Goal: Task Accomplishment & Management: Manage account settings

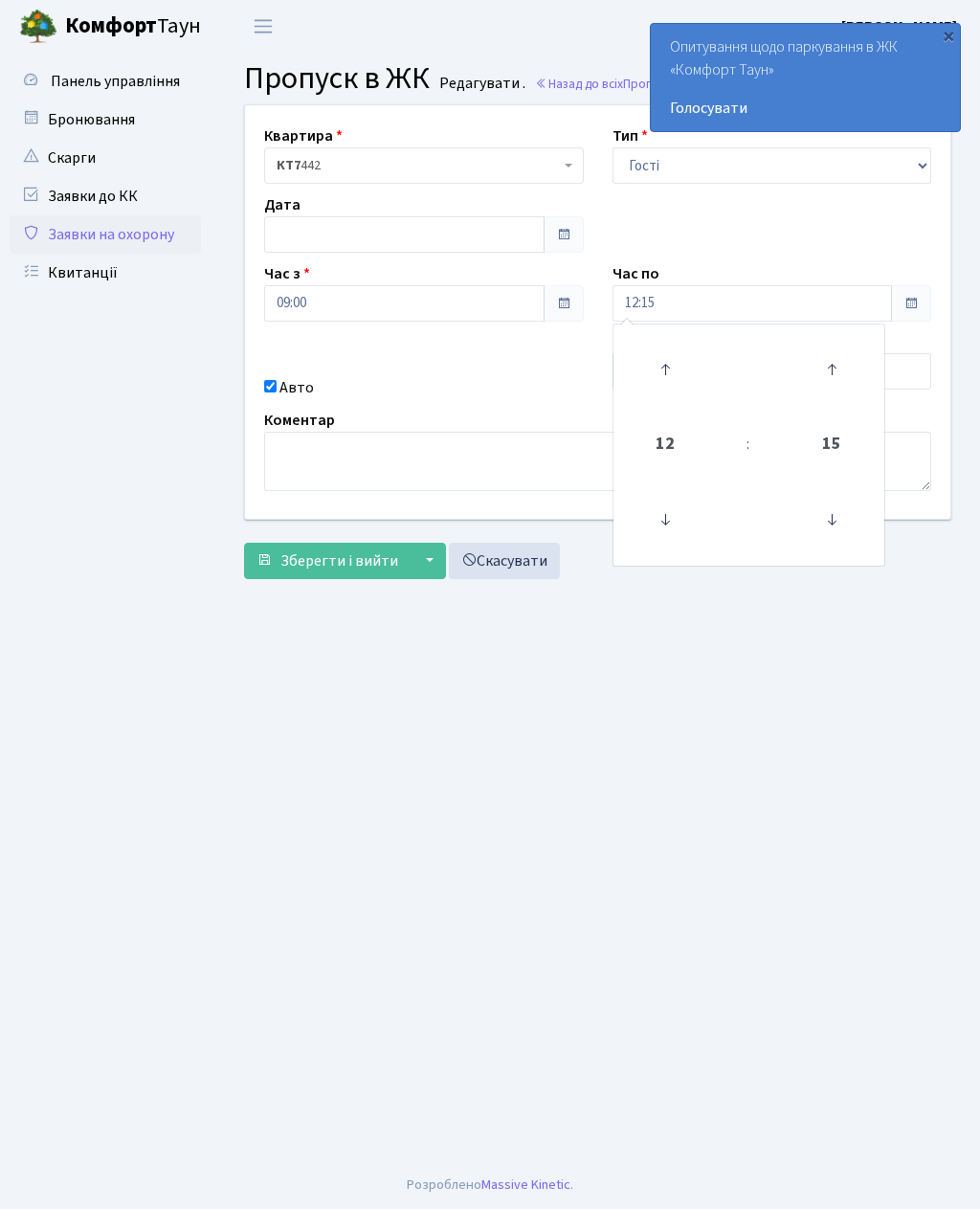
click at [658, 354] on icon at bounding box center [665, 370] width 52 height 52
click at [666, 357] on icon at bounding box center [665, 370] width 52 height 52
click at [658, 350] on icon at bounding box center [665, 370] width 52 height 52
click at [655, 347] on icon at bounding box center [665, 370] width 52 height 52
type input "16:15"
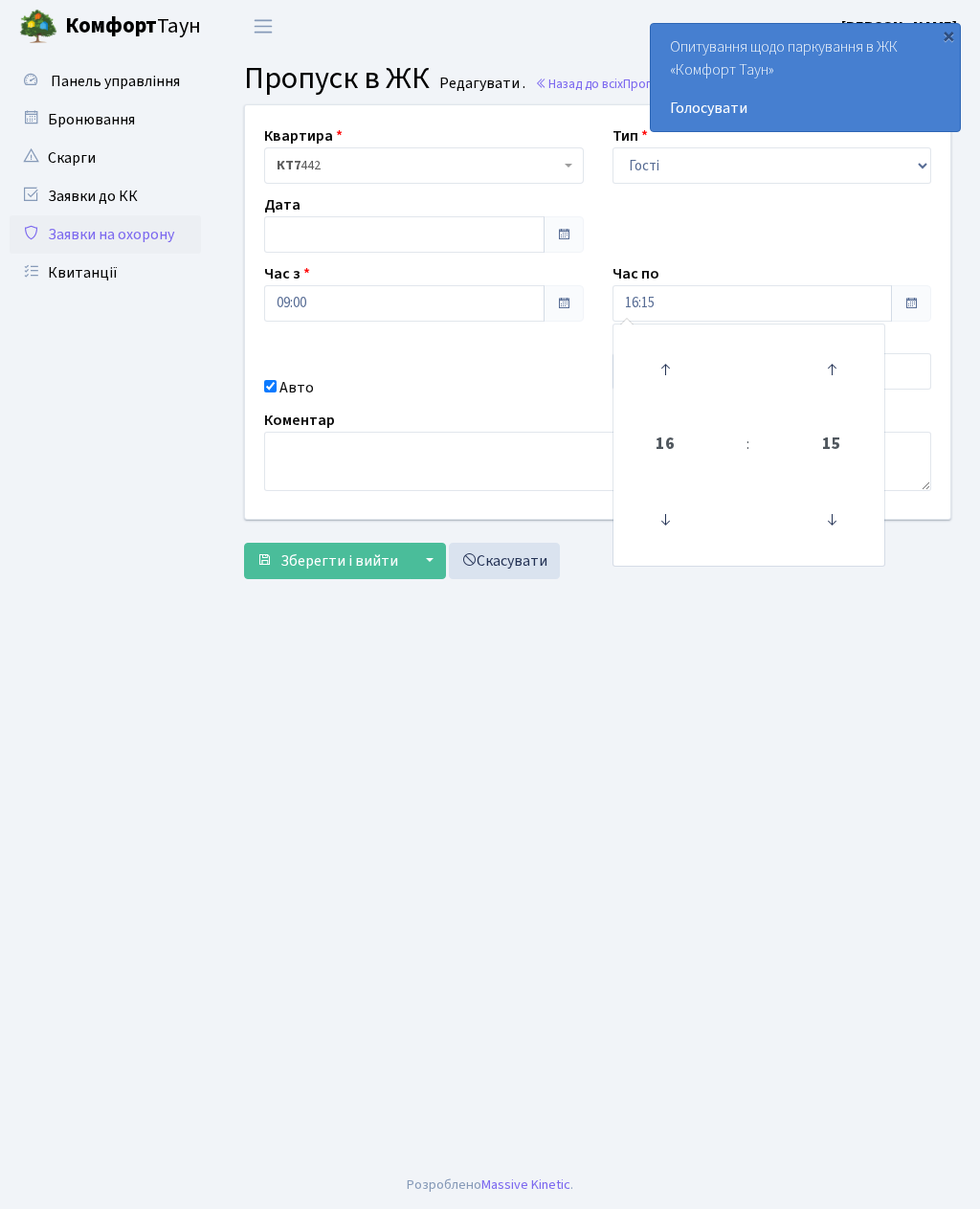
click at [604, 700] on main "Admin Пропуск в ЖК Редагувати Пропуск в ЖК Редагувати . Назад до всіх Пропуск в…" at bounding box center [598, 607] width 765 height 1109
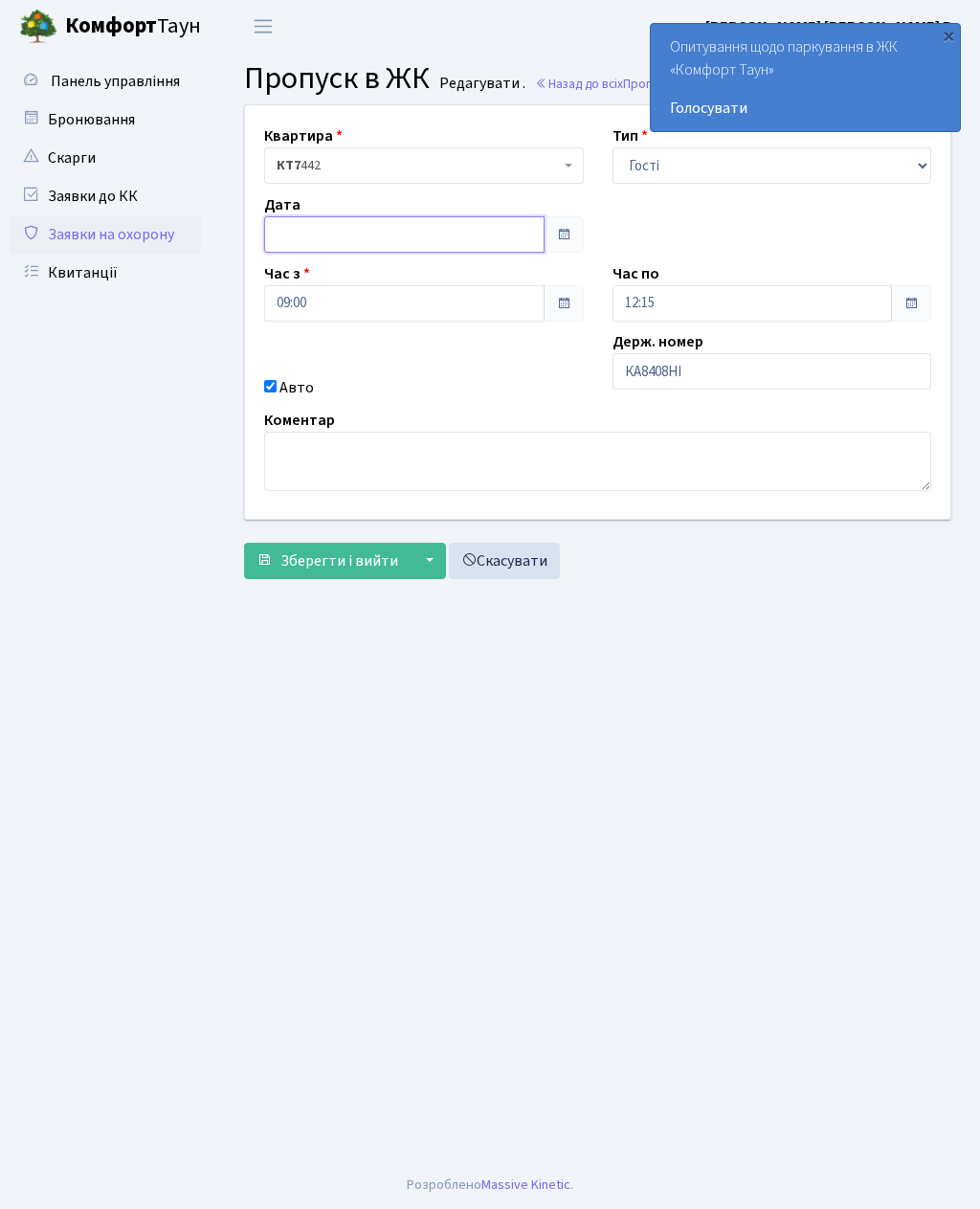
click at [311, 241] on input "text" at bounding box center [405, 235] width 280 height 37
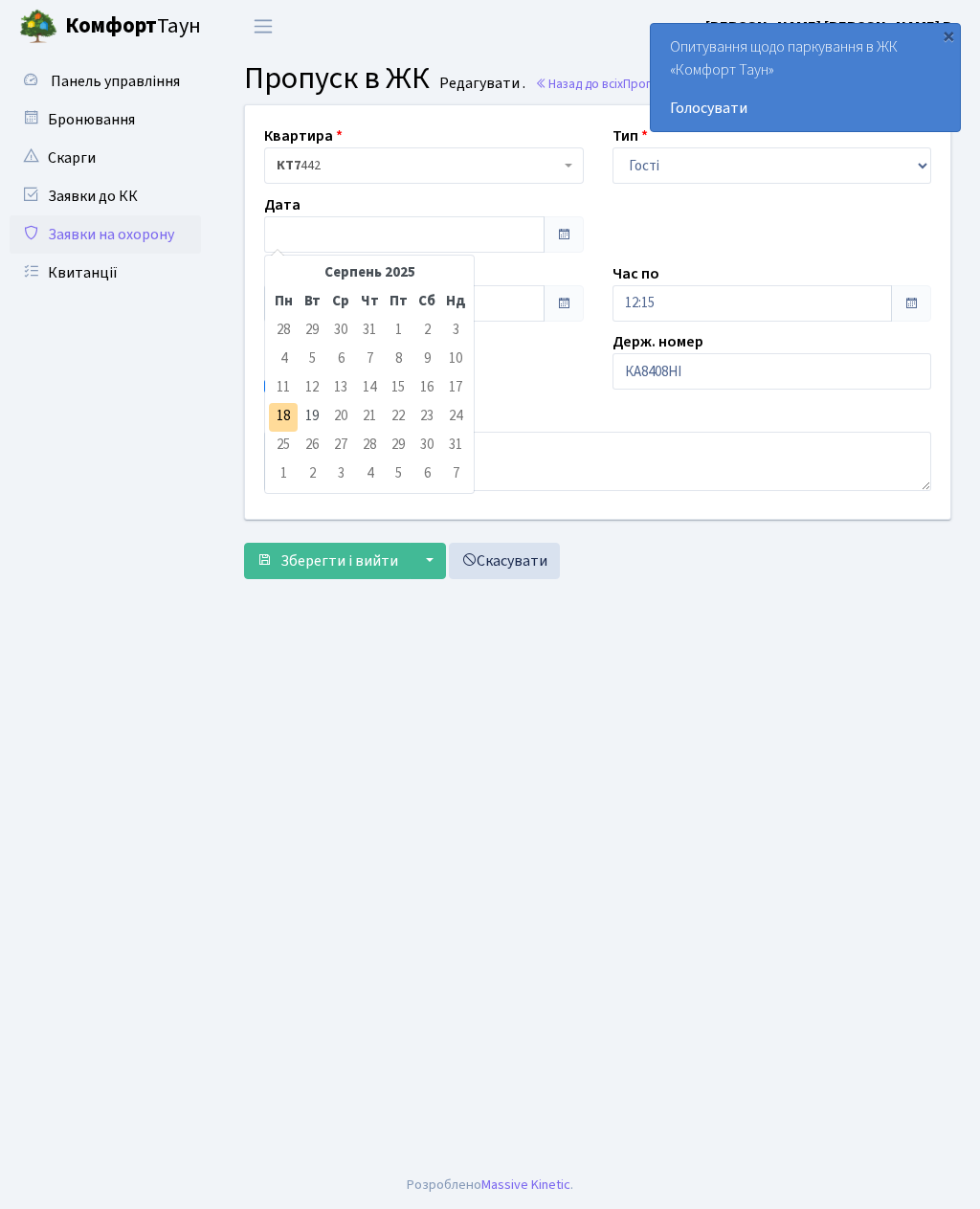
click at [275, 412] on td "18" at bounding box center [283, 417] width 29 height 29
type input "[DATE]"
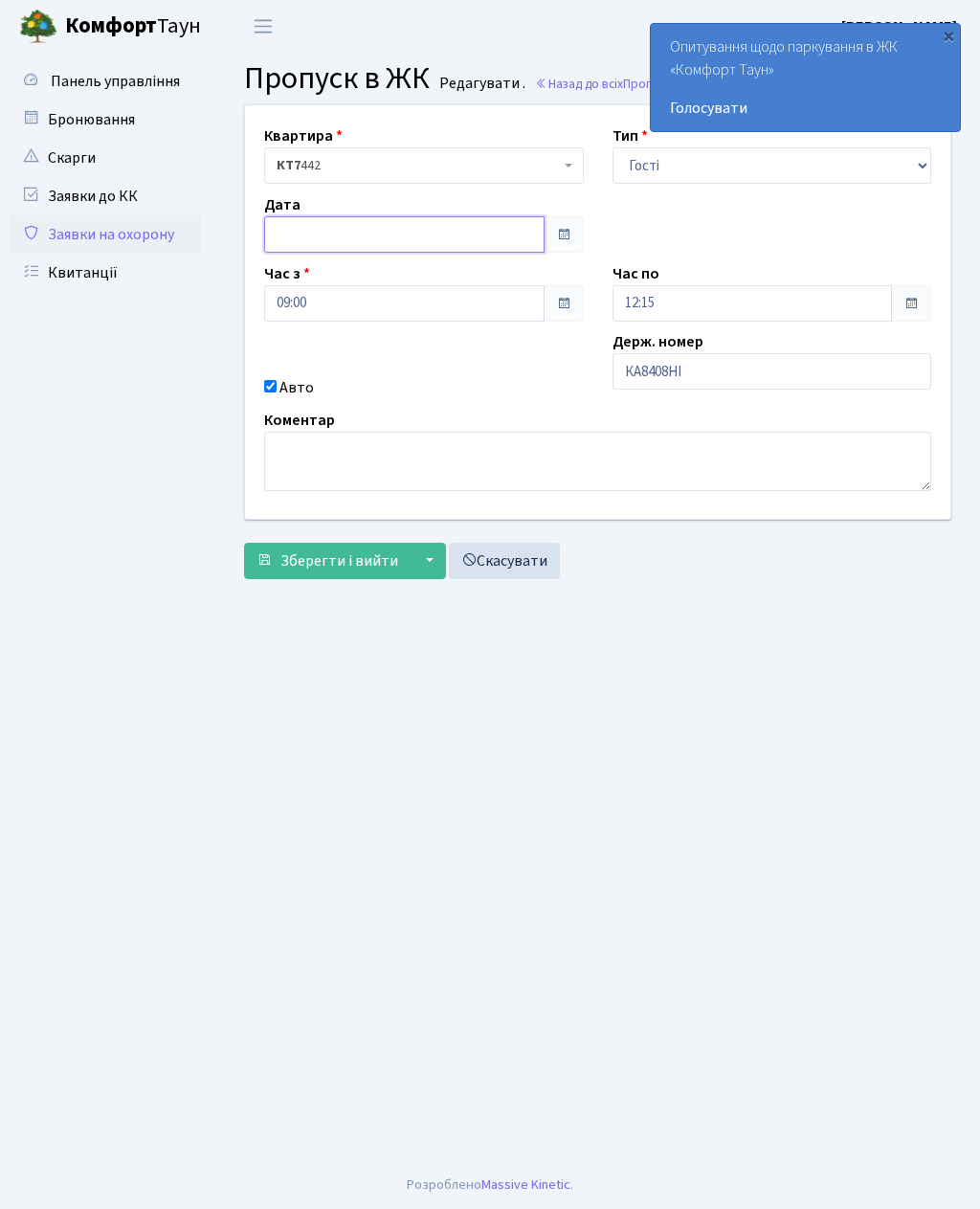
click at [344, 244] on input "text" at bounding box center [405, 235] width 280 height 37
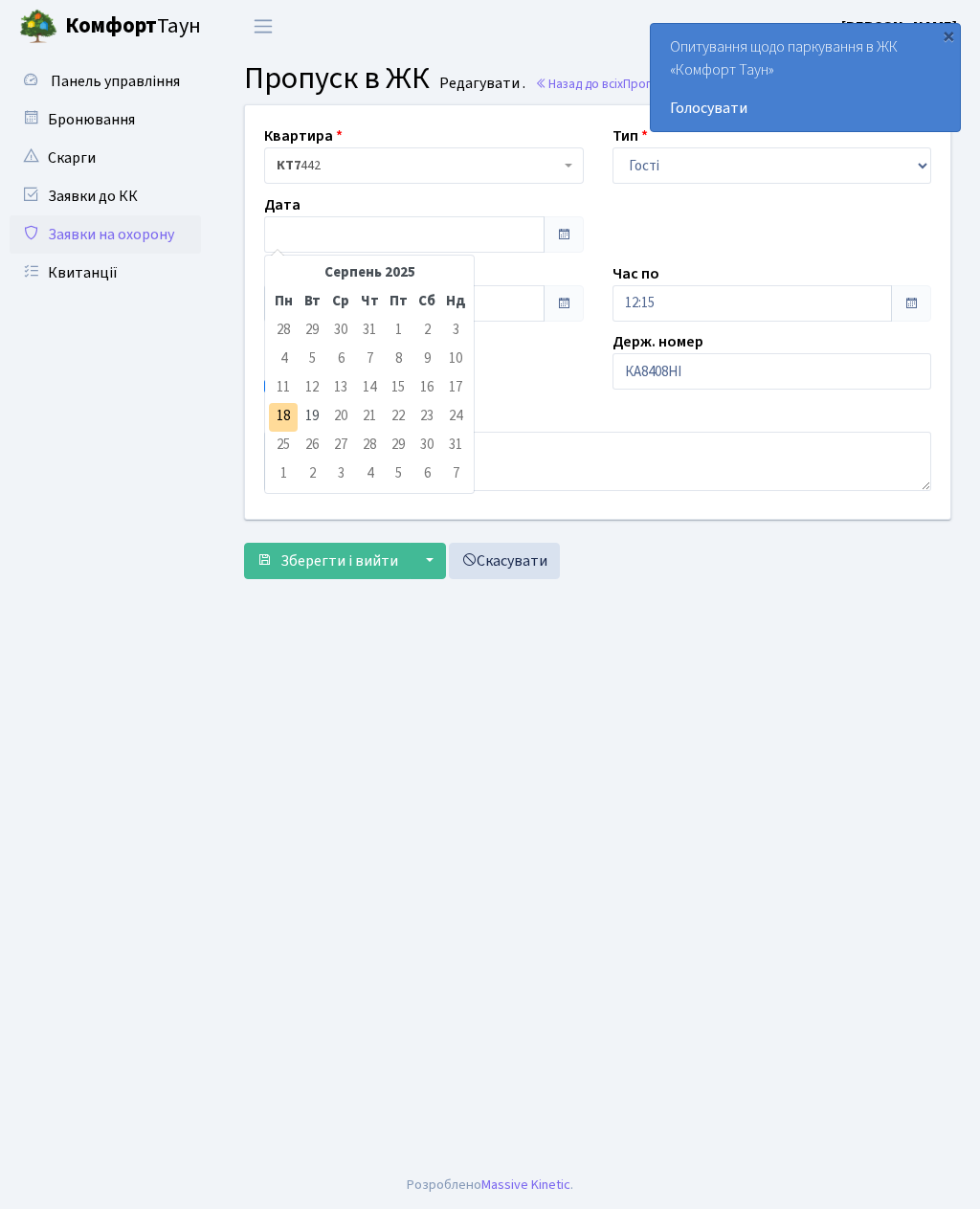
click at [270, 415] on td "18" at bounding box center [283, 417] width 29 height 29
type input "18.08.2025"
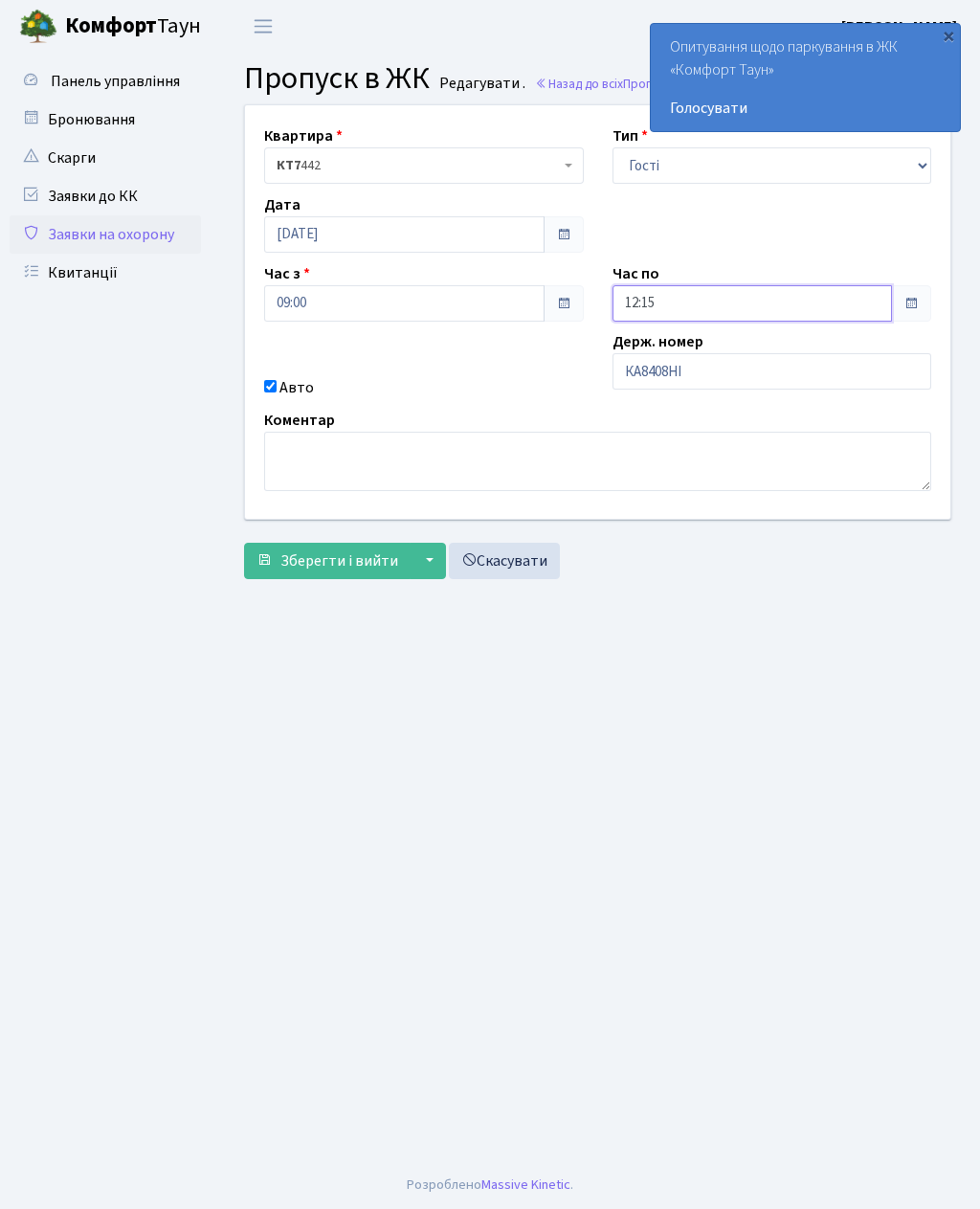
click at [653, 295] on input "12:15" at bounding box center [752, 303] width 280 height 37
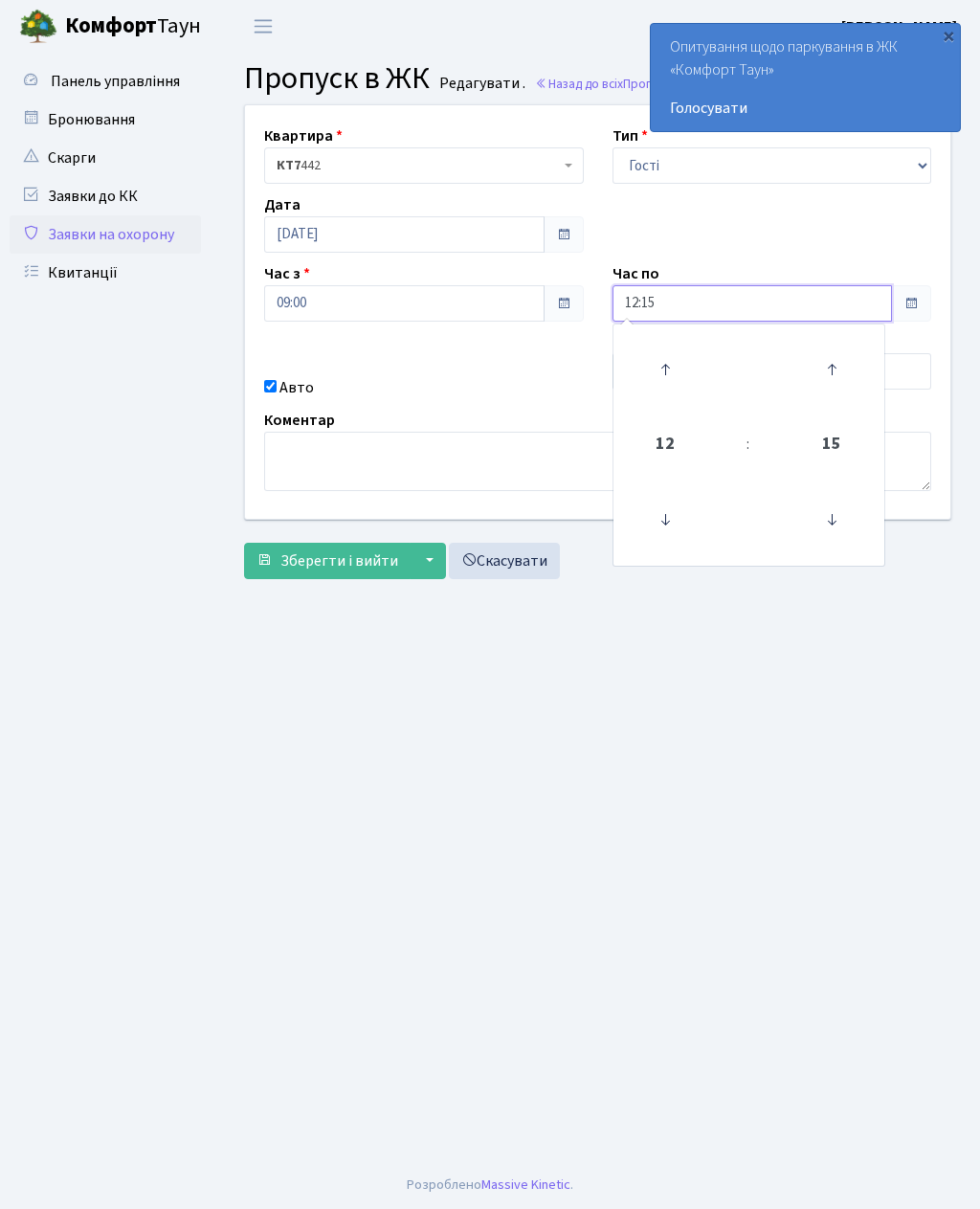
click at [667, 370] on icon at bounding box center [665, 370] width 52 height 52
click at [657, 357] on icon at bounding box center [665, 370] width 52 height 52
click at [650, 357] on icon at bounding box center [665, 370] width 52 height 52
click at [641, 358] on icon at bounding box center [665, 370] width 52 height 52
click at [662, 357] on icon at bounding box center [665, 370] width 52 height 52
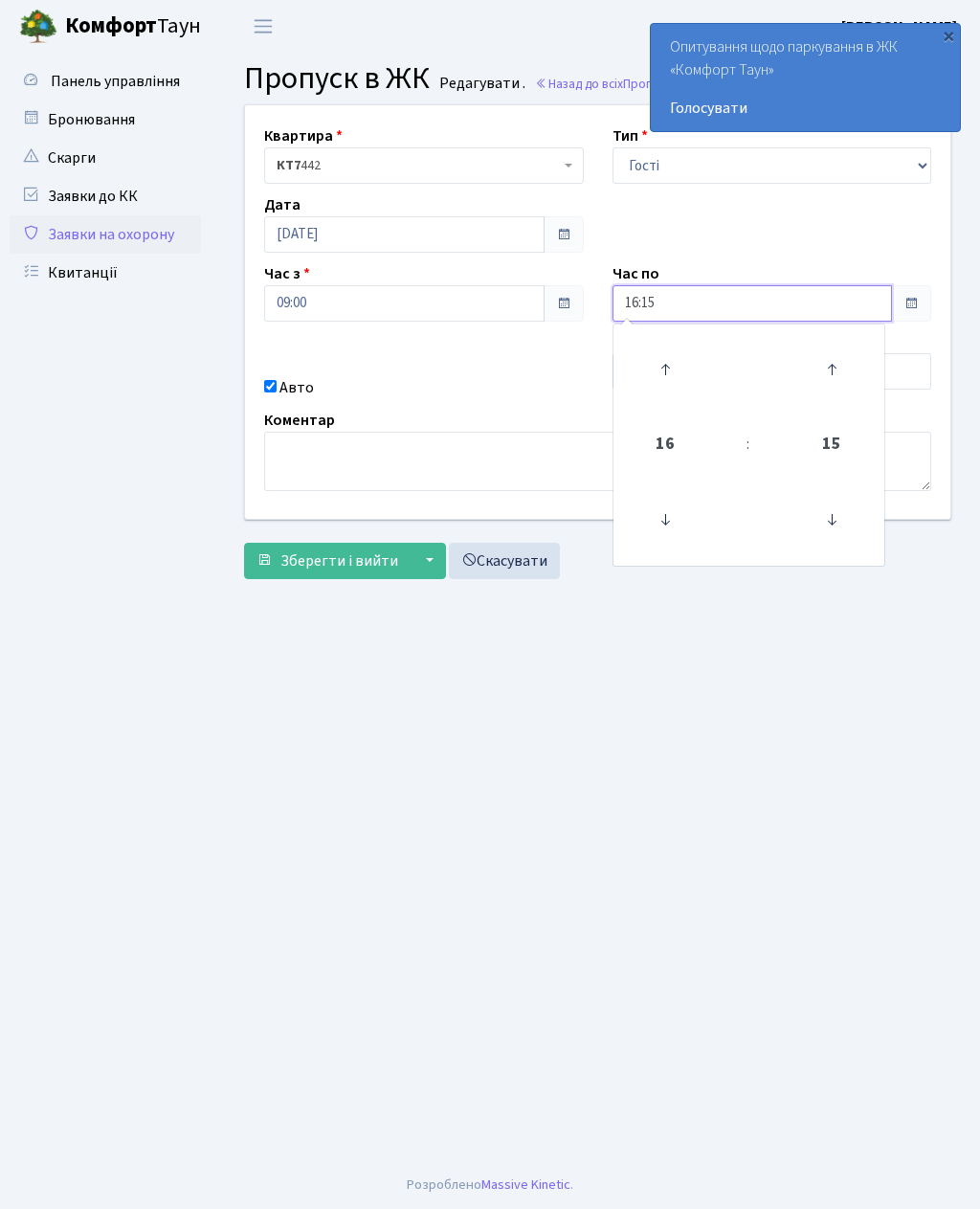
type input "17:15"
click at [610, 742] on main "Admin Пропуск в ЖК Редагувати Пропуск в ЖК Редагувати . Назад до всіх Пропуск в…" at bounding box center [598, 607] width 765 height 1109
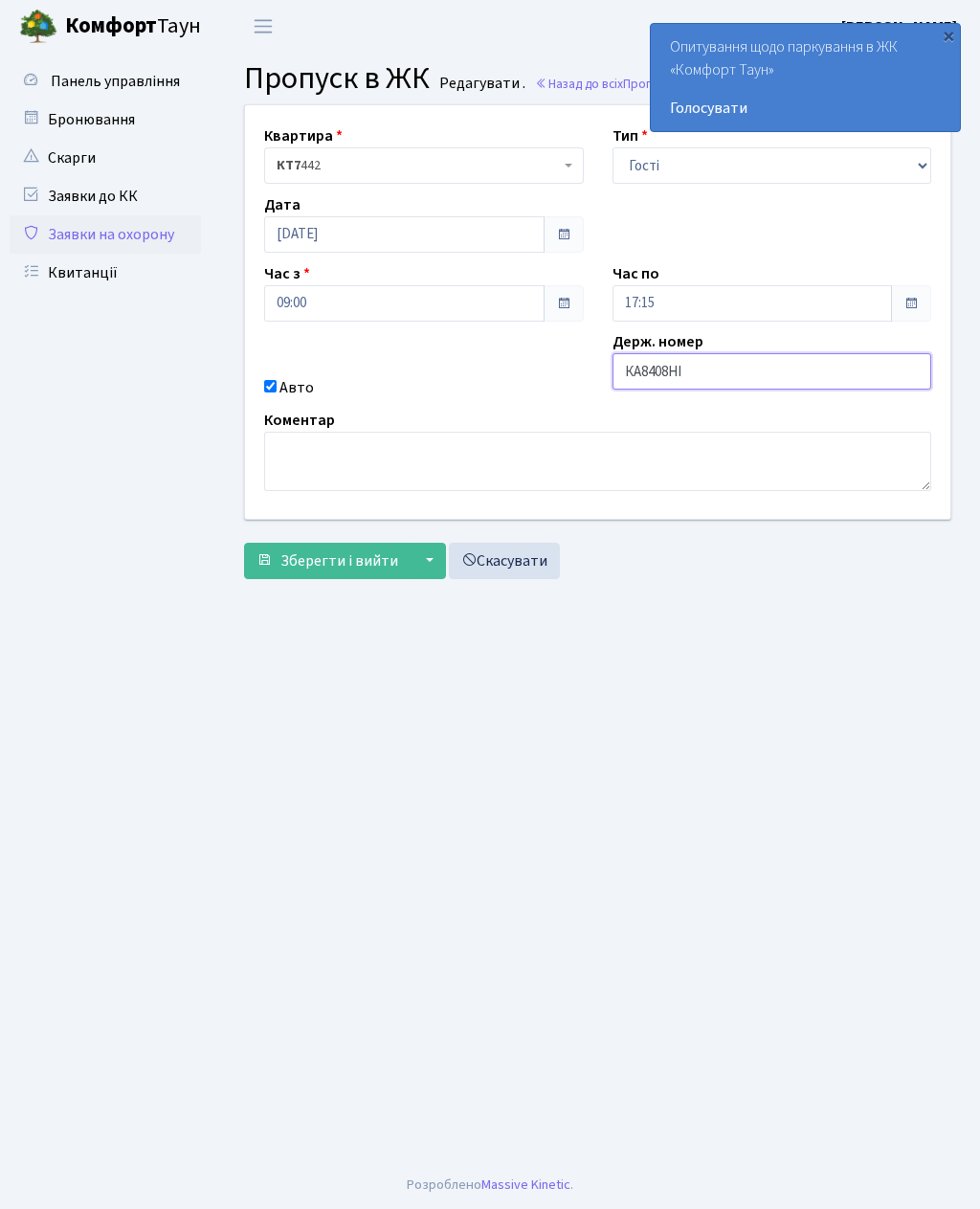
click at [702, 353] on input "КА8408НІ" at bounding box center [771, 372] width 320 height 37
click at [699, 376] on input "КА8408НІ" at bounding box center [771, 372] width 320 height 37
type input "КА8118EB"
click at [294, 550] on span "Зберегти і вийти" at bounding box center [339, 561] width 118 height 21
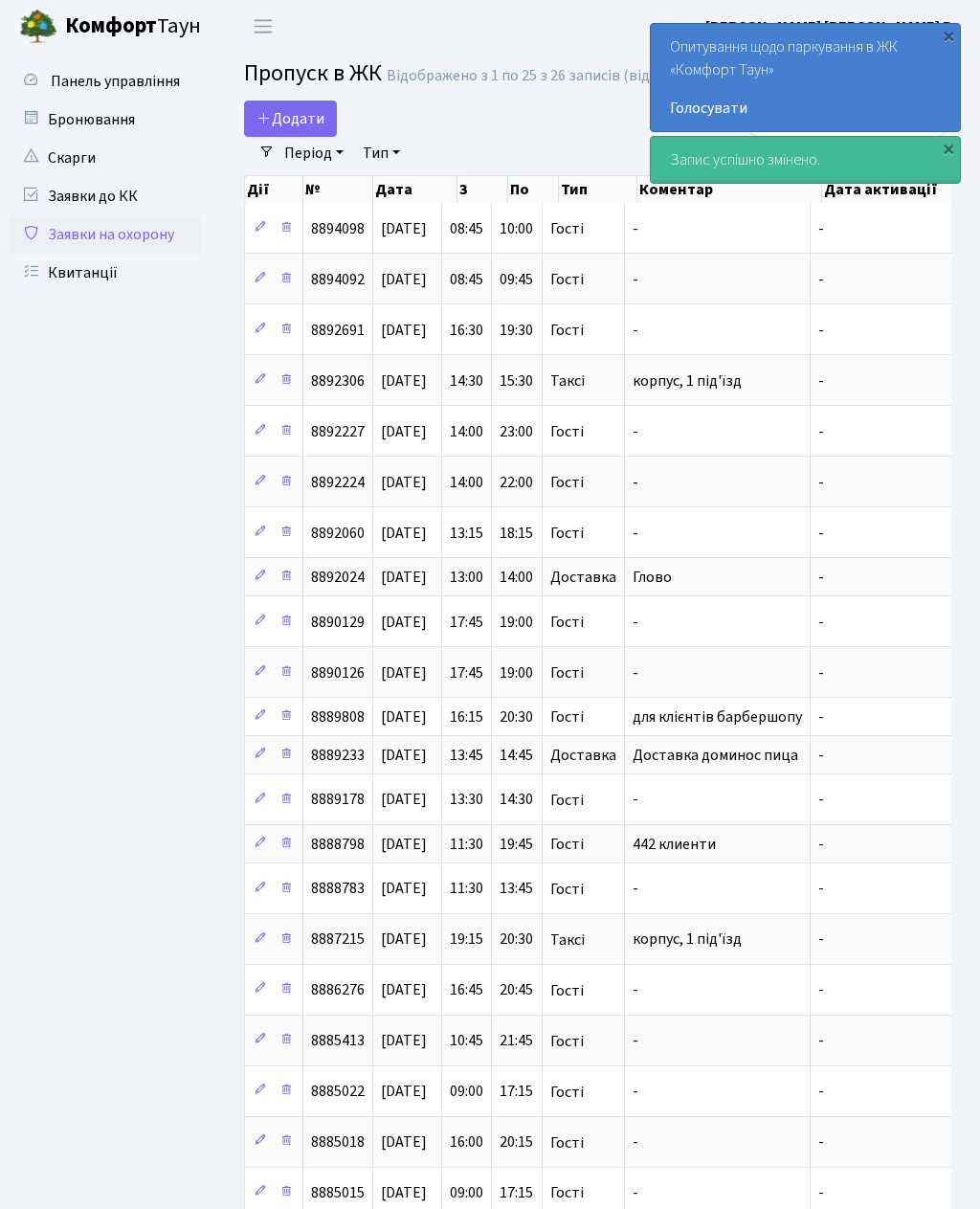
select select "25"
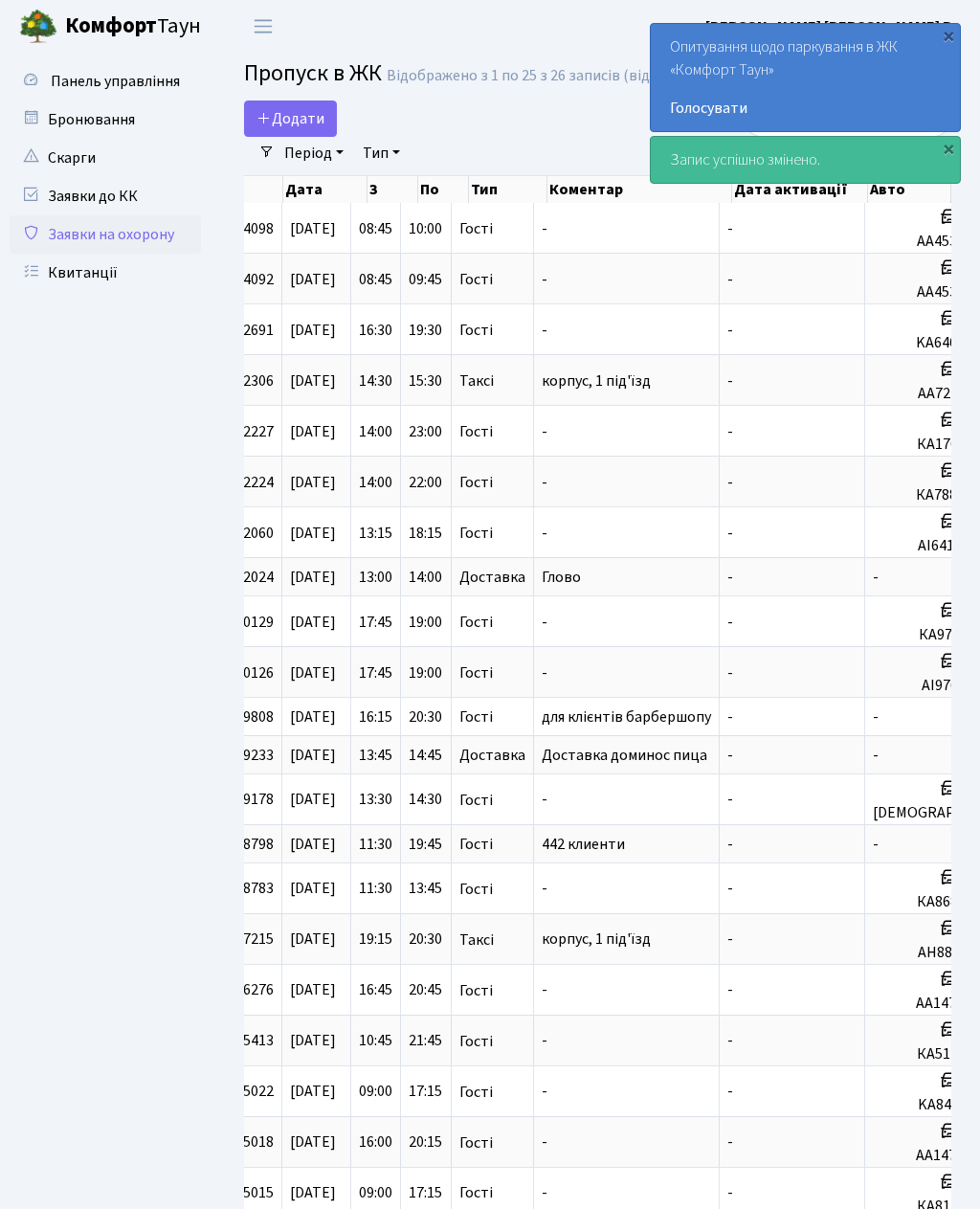
scroll to position [0, 90]
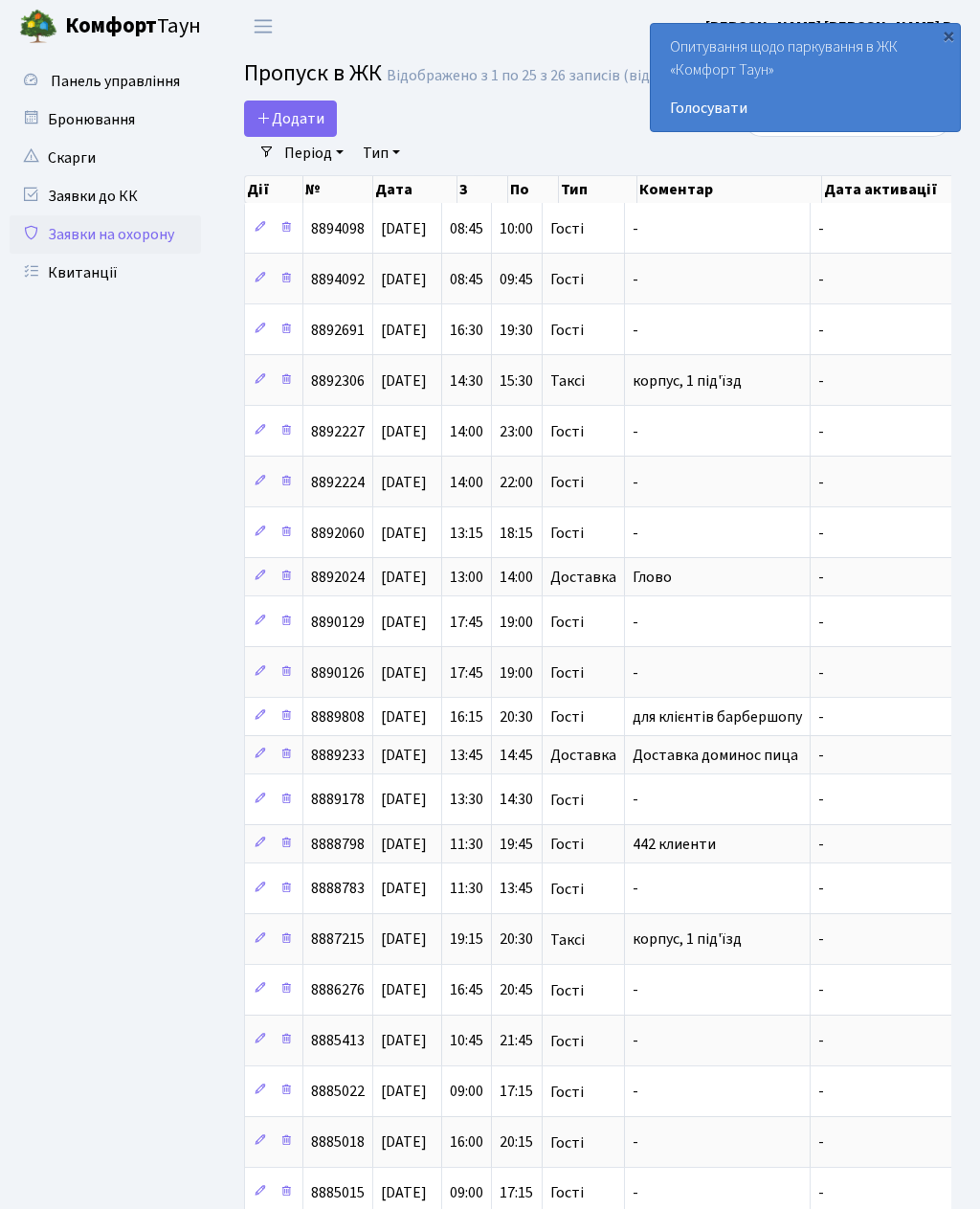
select select "25"
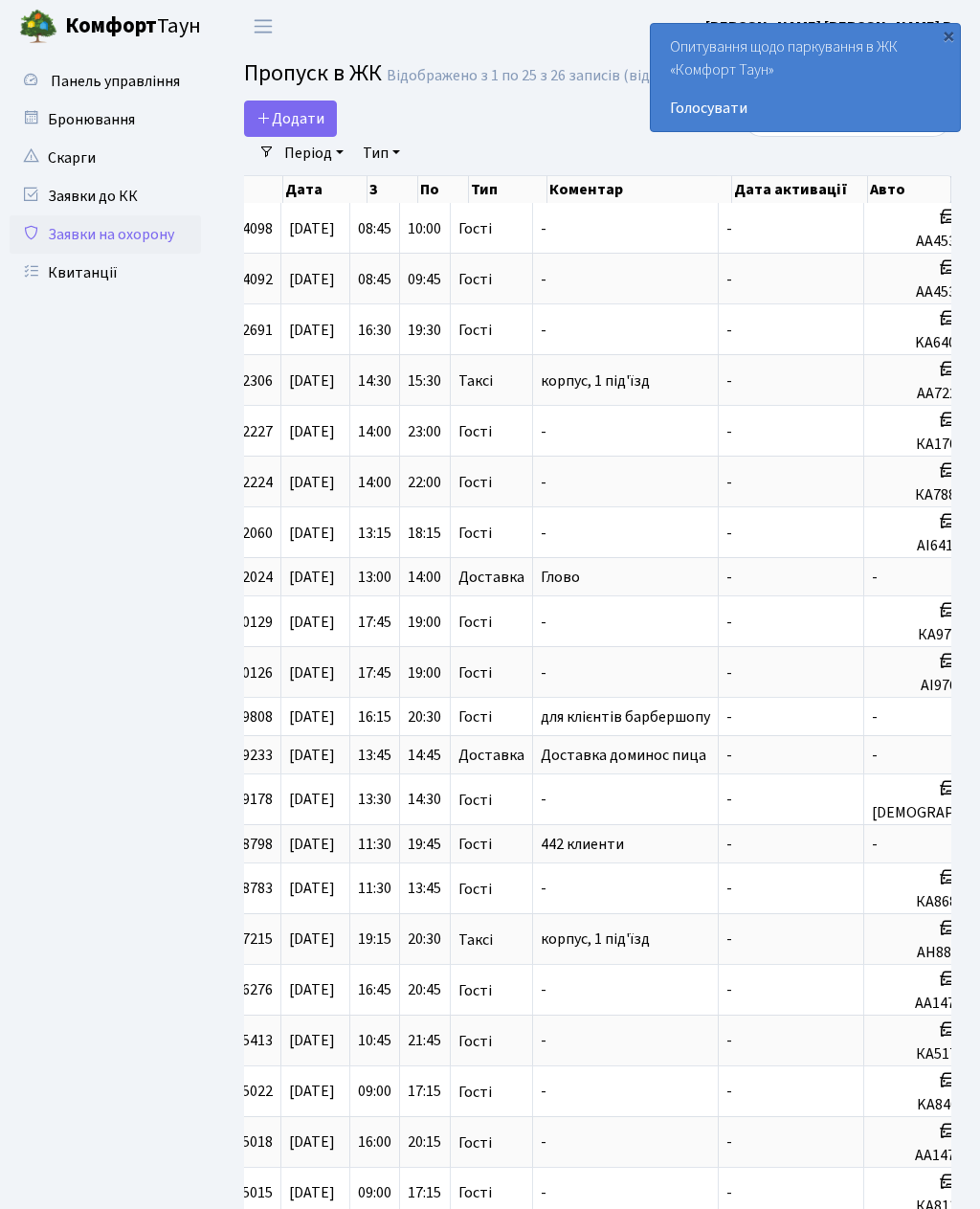
scroll to position [0, 90]
click at [259, 21] on span "Переключити навігацію" at bounding box center [264, 26] width 29 height 22
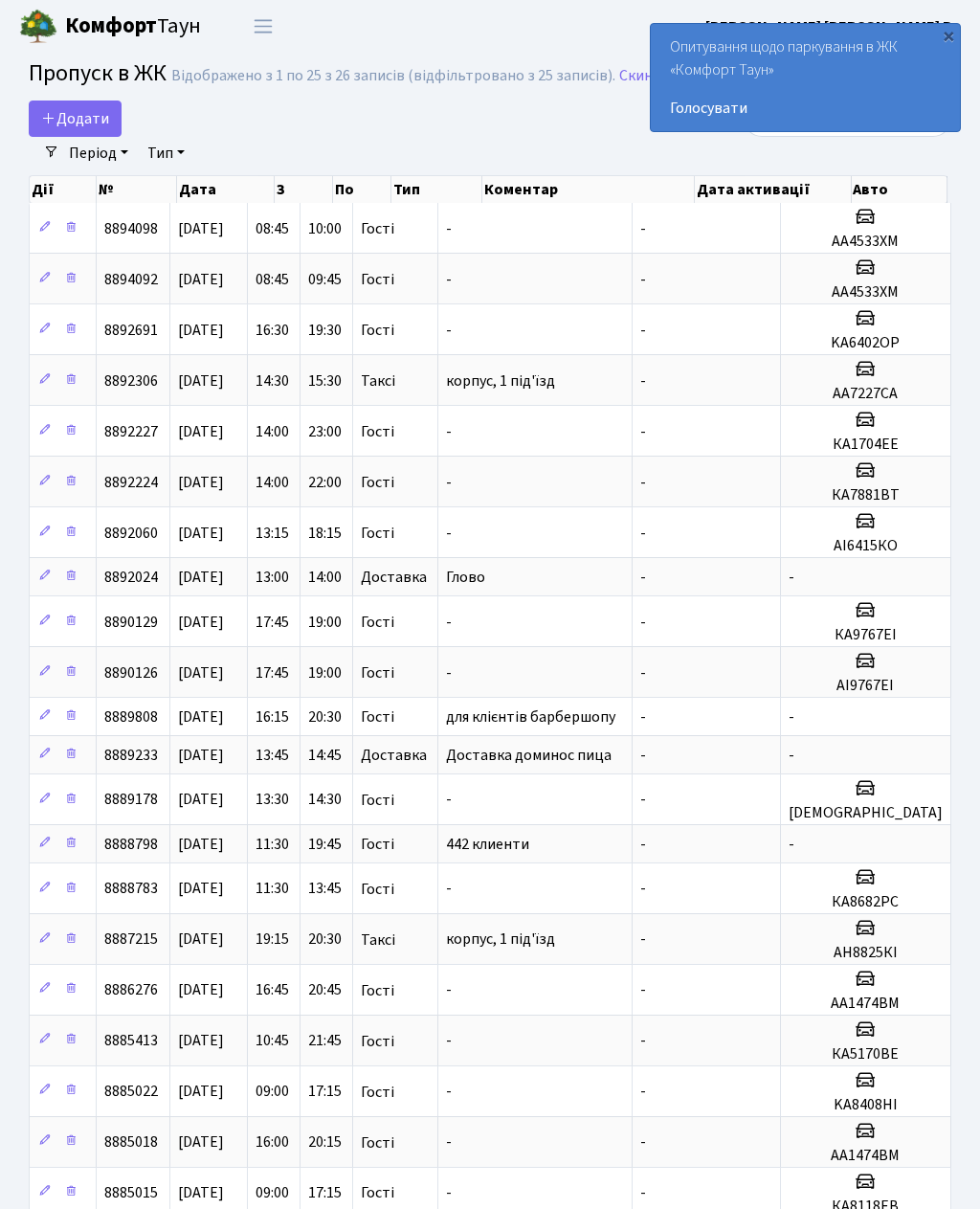
click at [262, 25] on span "Переключити навігацію" at bounding box center [264, 26] width 29 height 22
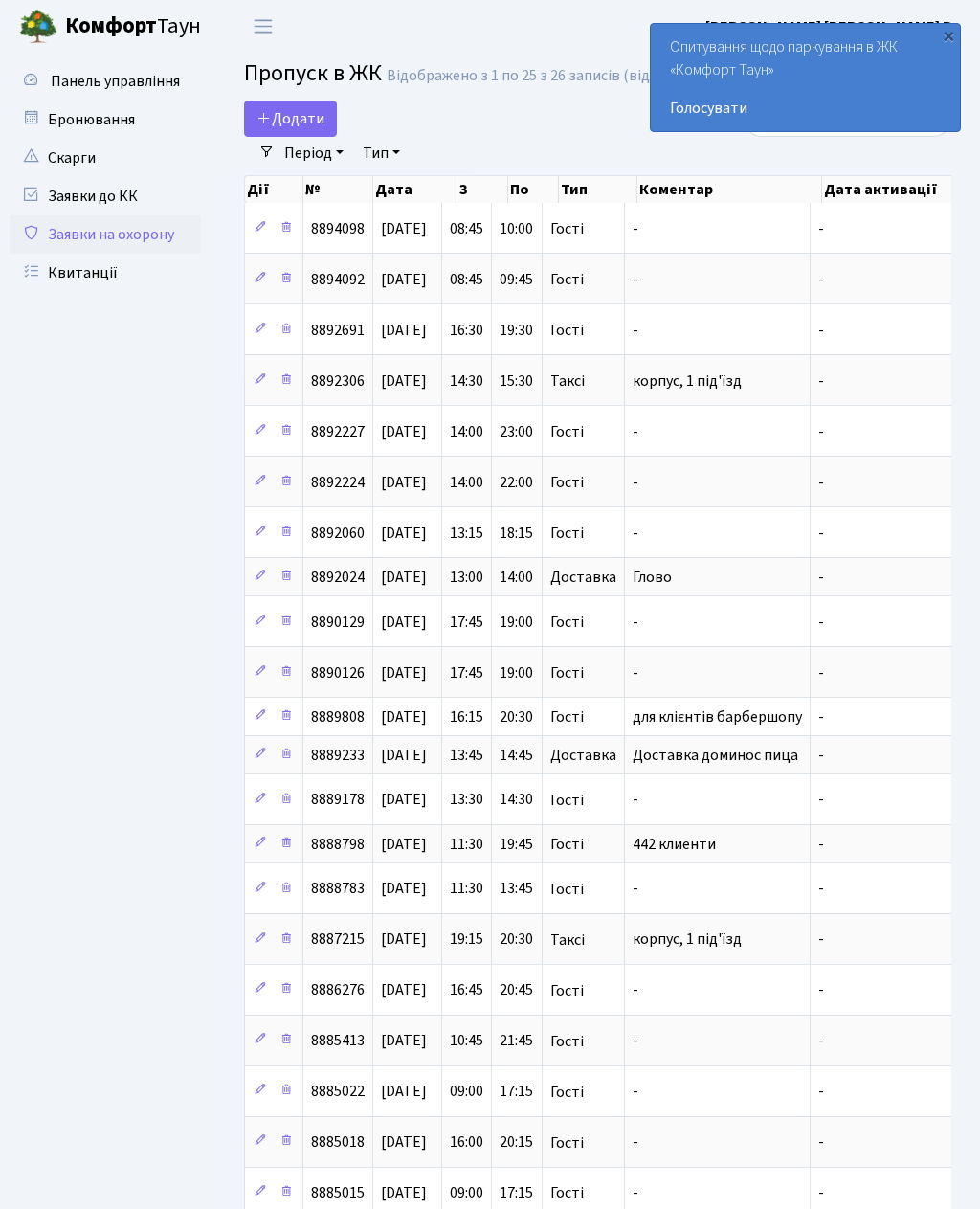
click at [940, 33] on div "×" at bounding box center [948, 36] width 19 height 19
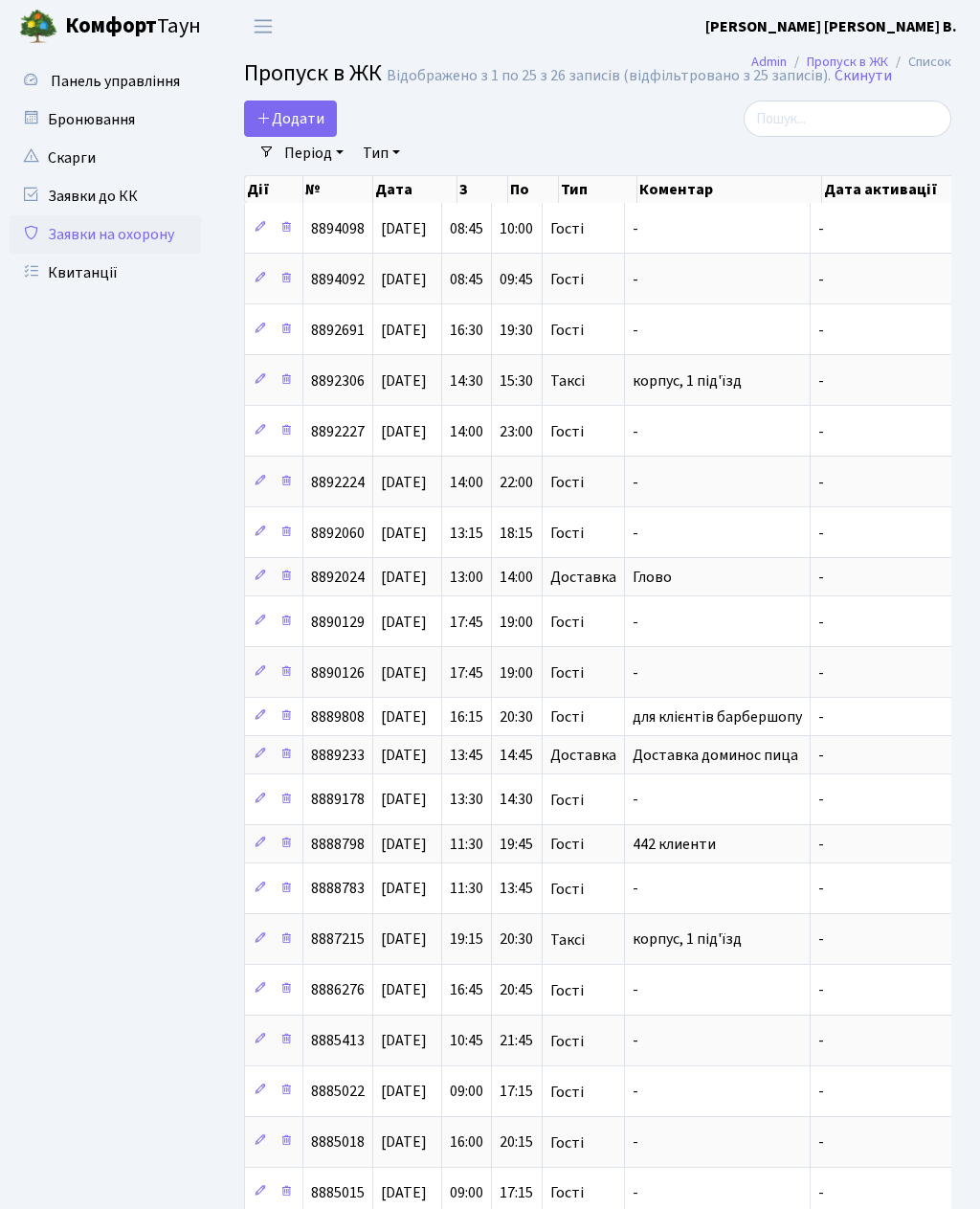
click at [69, 83] on span "Панель управління" at bounding box center [116, 81] width 129 height 21
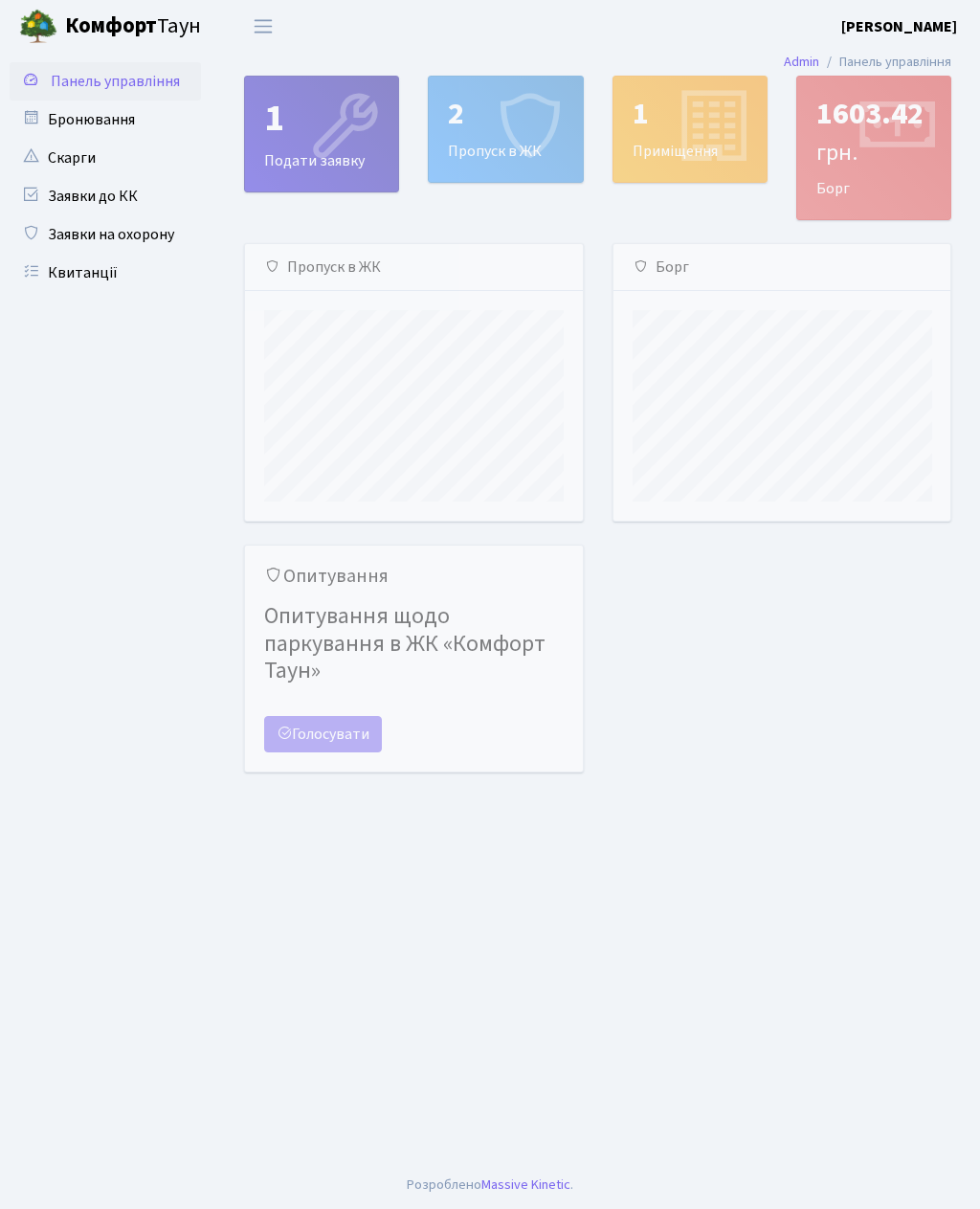
scroll to position [276, 337]
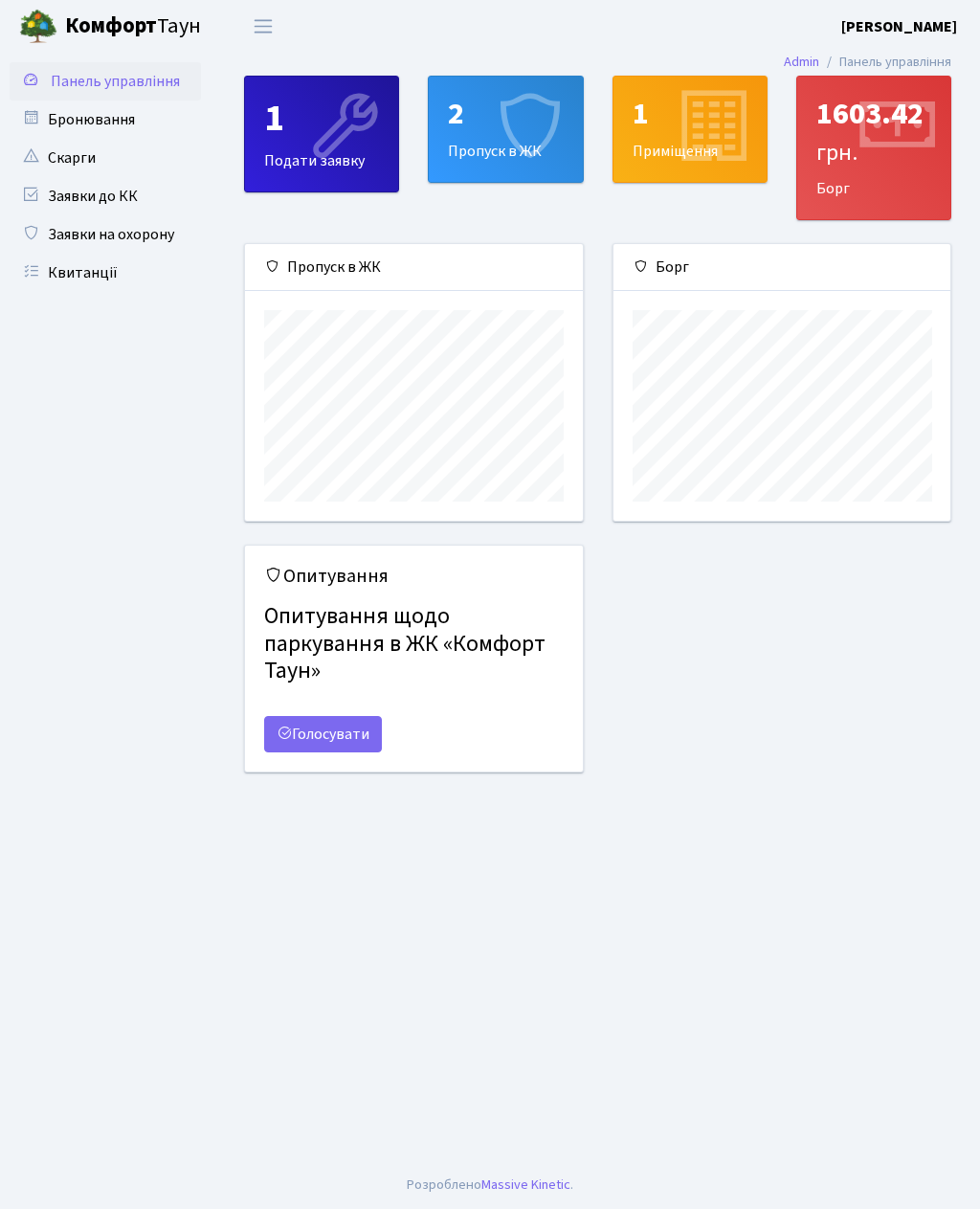
click at [269, 34] on span "Переключити навігацію" at bounding box center [264, 26] width 29 height 22
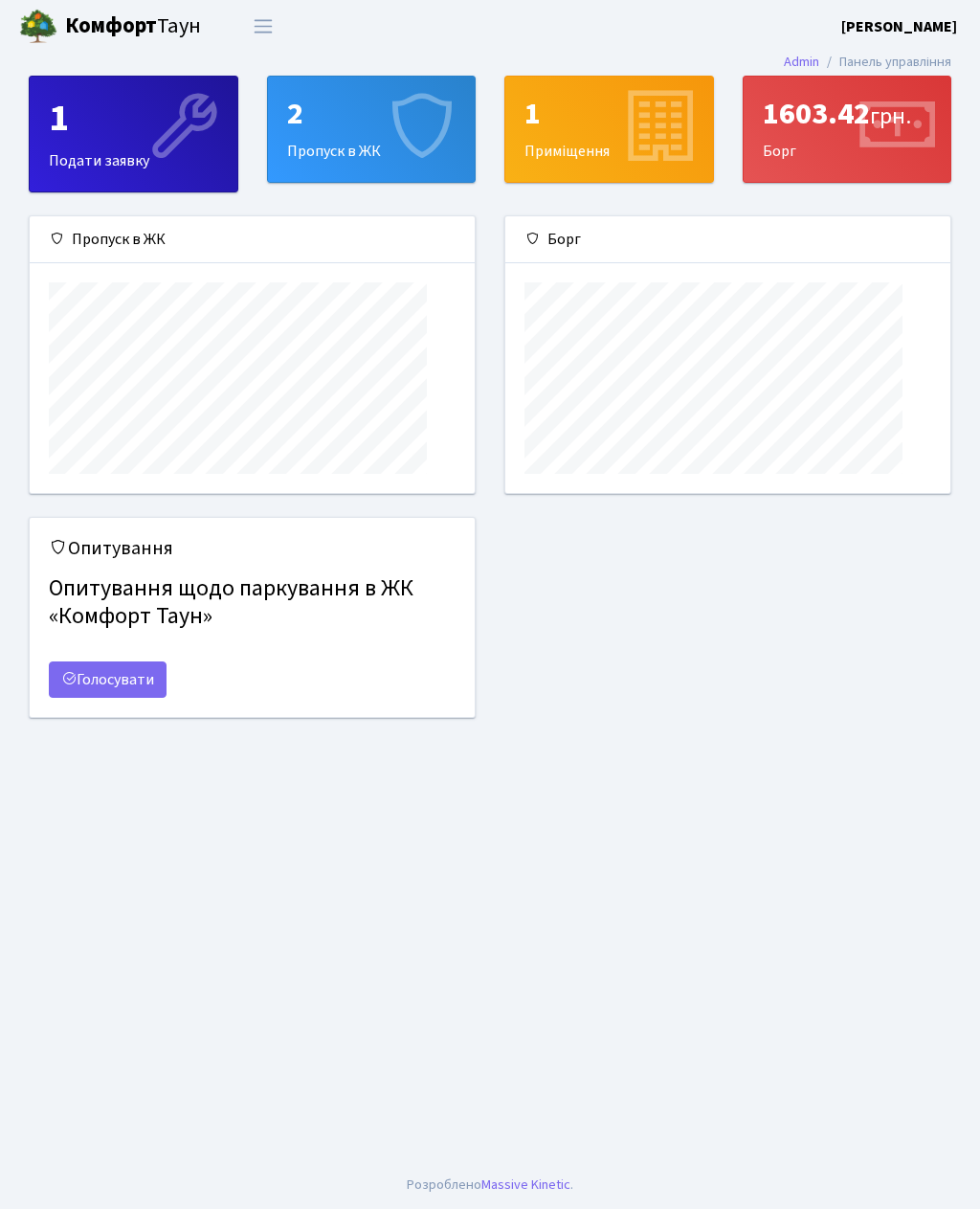
scroll to position [956783, 956479]
click at [275, 40] on button "Переключити навігацію" at bounding box center [264, 26] width 48 height 32
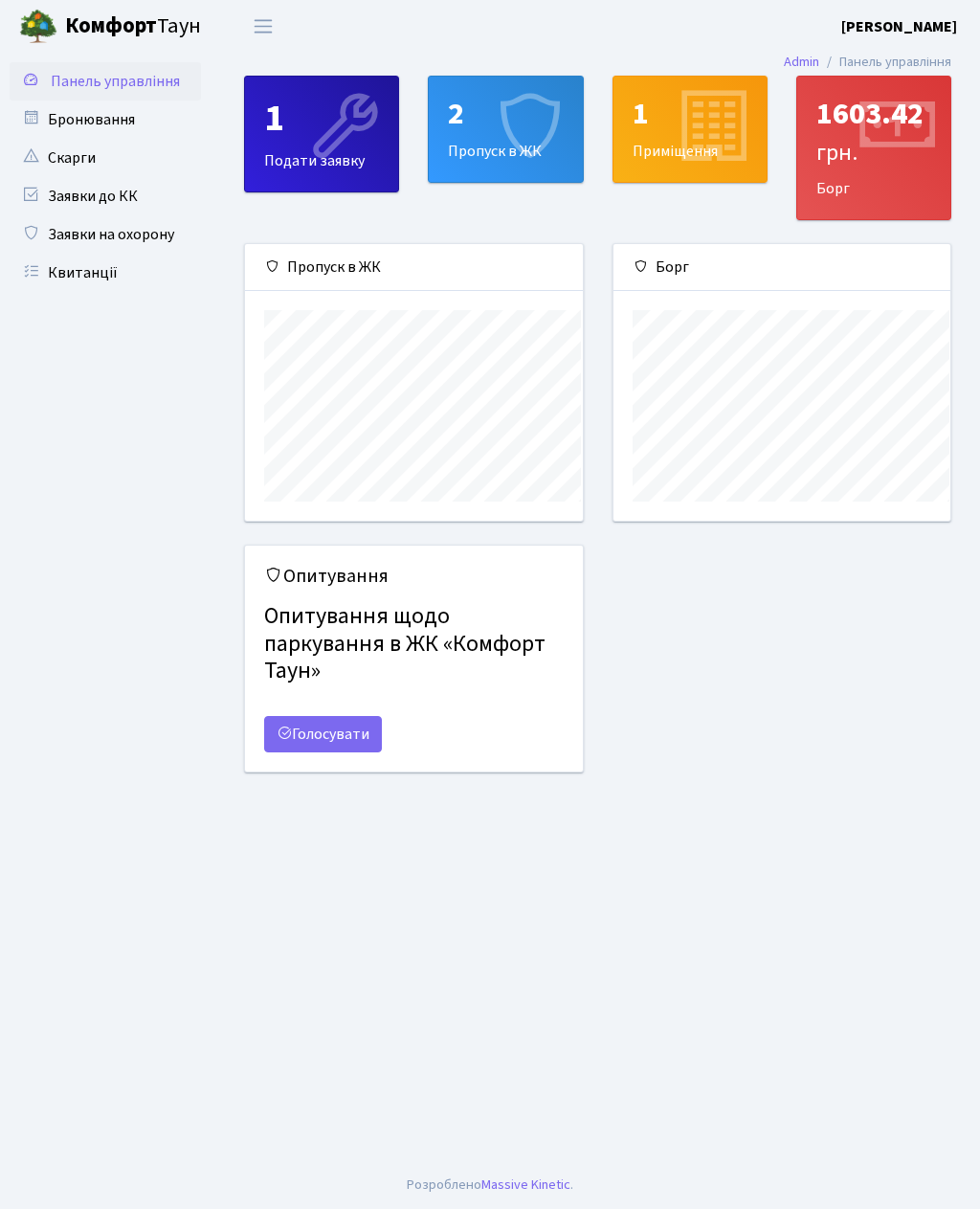
scroll to position [956783, 956586]
click at [919, 27] on b "[PERSON_NAME]" at bounding box center [899, 27] width 116 height 21
click at [842, 104] on link "Вийти" at bounding box center [860, 104] width 190 height 30
